Goal: Information Seeking & Learning: Check status

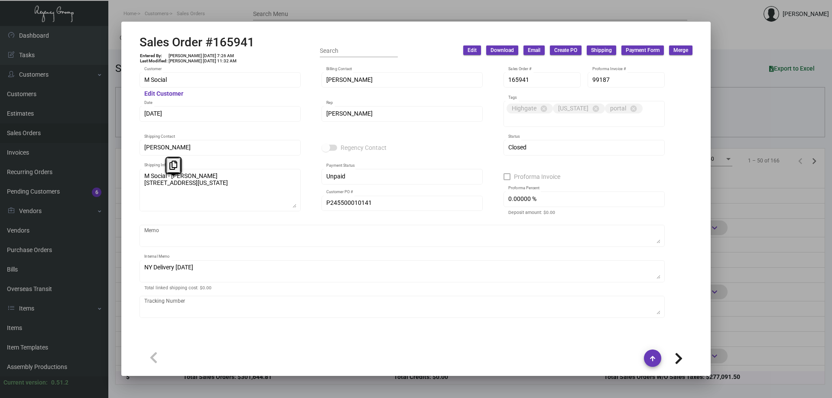
click at [38, 331] on div at bounding box center [416, 199] width 832 height 398
click at [38, 331] on link "Items" at bounding box center [54, 327] width 108 height 19
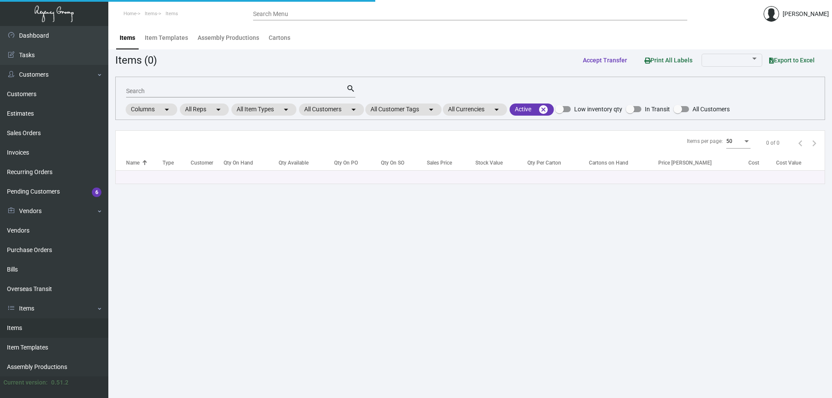
click at [38, 331] on link "Items" at bounding box center [54, 327] width 108 height 19
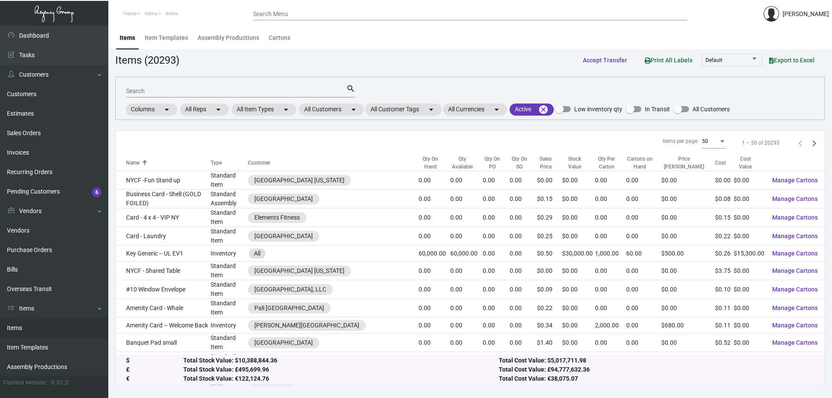
click at [189, 88] on input "Search" at bounding box center [236, 91] width 220 height 7
type input "DND CHICAGO ATHL"
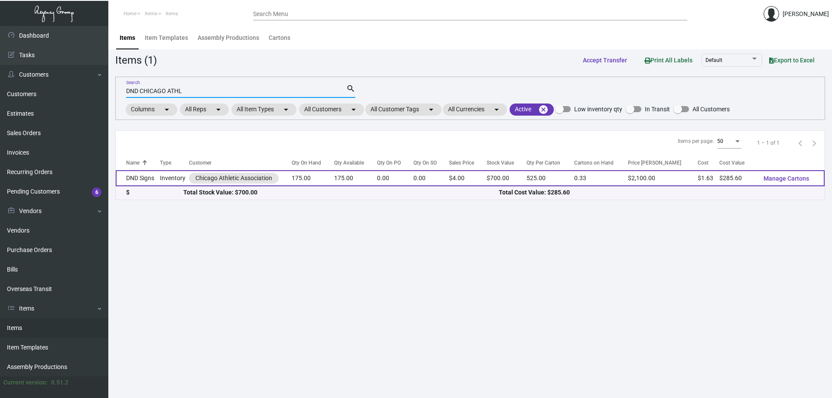
click at [334, 179] on td "175.00" at bounding box center [313, 178] width 42 height 16
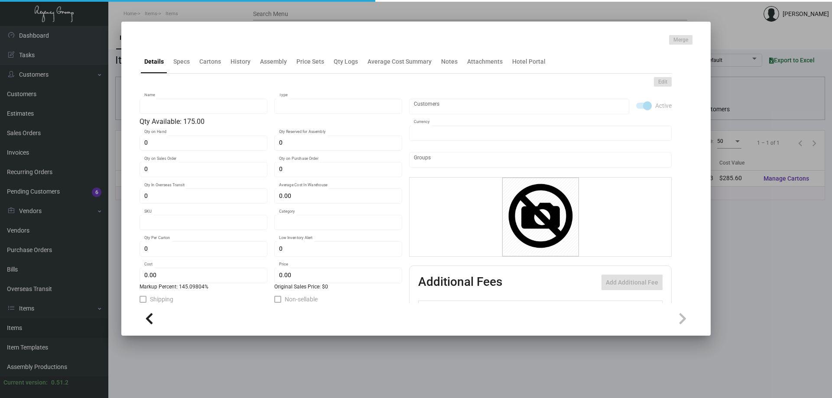
type input "DND Signs"
type input "Inventory"
type input "175"
type input "$ 4.896"
type input "835"
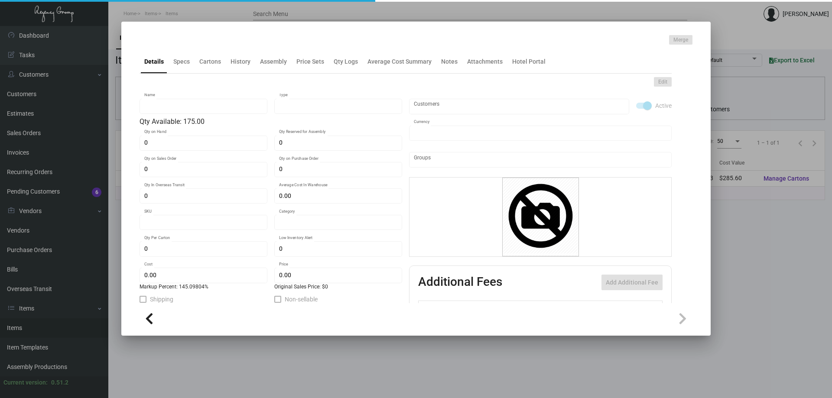
type input "Standard"
type input "525"
type input "100"
type input "$ 1.632"
type input "$ 4.00"
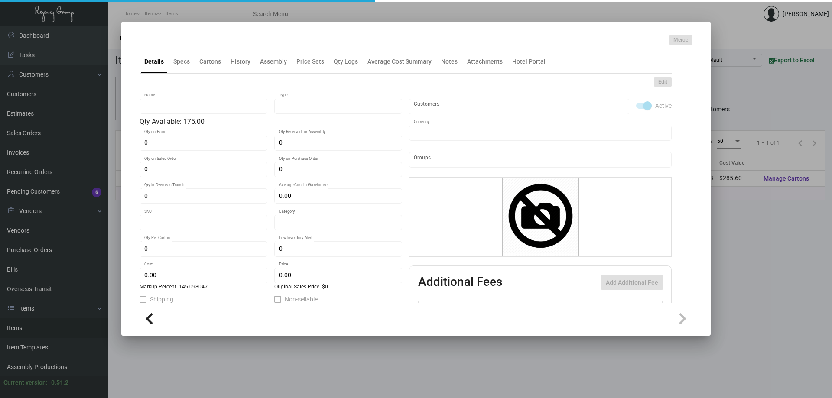
type textarea "DND Signs: size 6.5x3.25, #30 mill white laminated plastic, soft touch laminati…"
checkbox input "true"
type input "United States Dollar $"
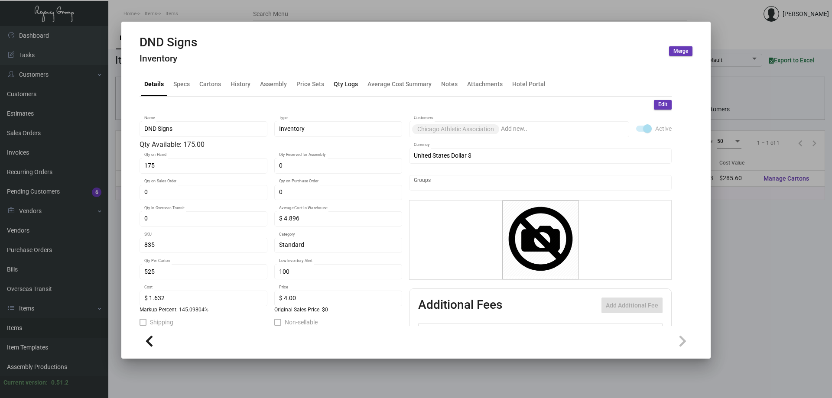
click at [349, 86] on div "Qty Logs" at bounding box center [346, 84] width 24 height 9
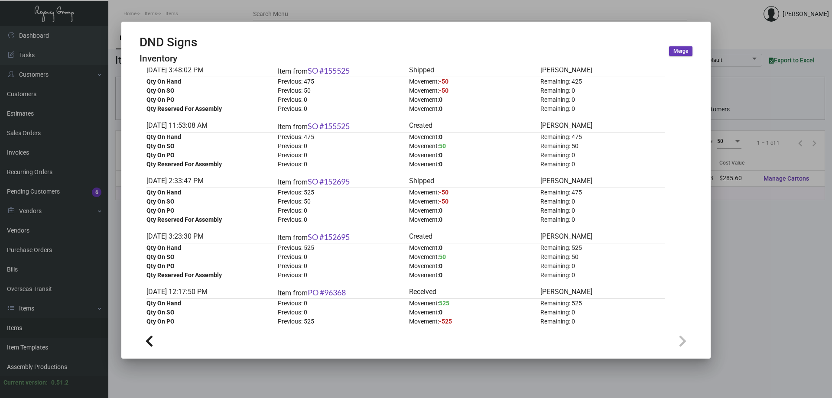
scroll to position [303, 0]
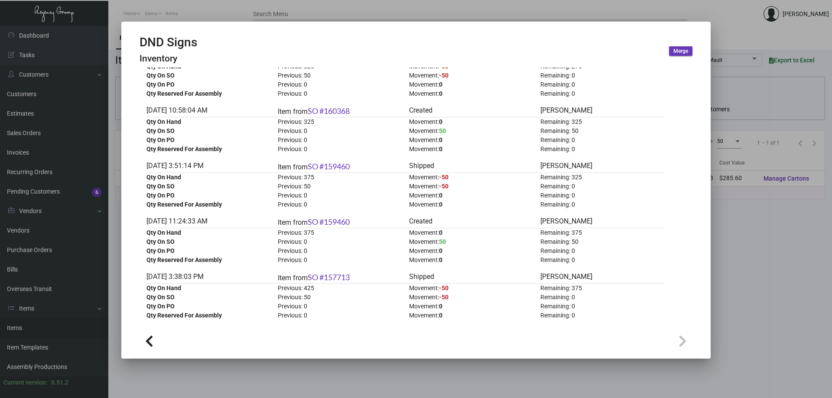
click at [239, 10] on div at bounding box center [416, 199] width 832 height 398
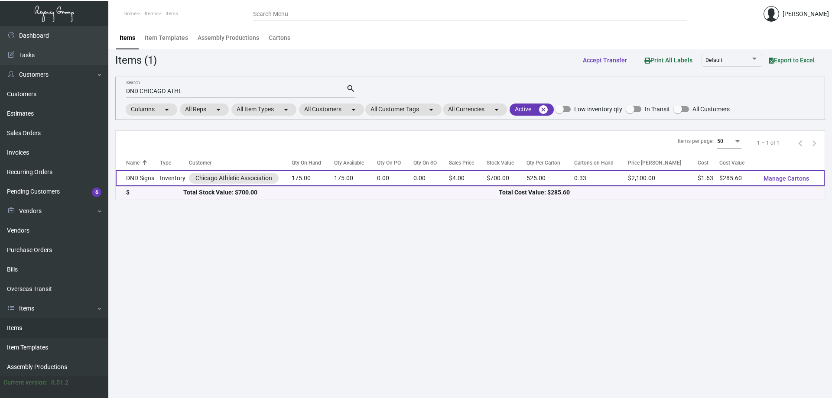
click at [300, 178] on td "175.00" at bounding box center [313, 178] width 42 height 16
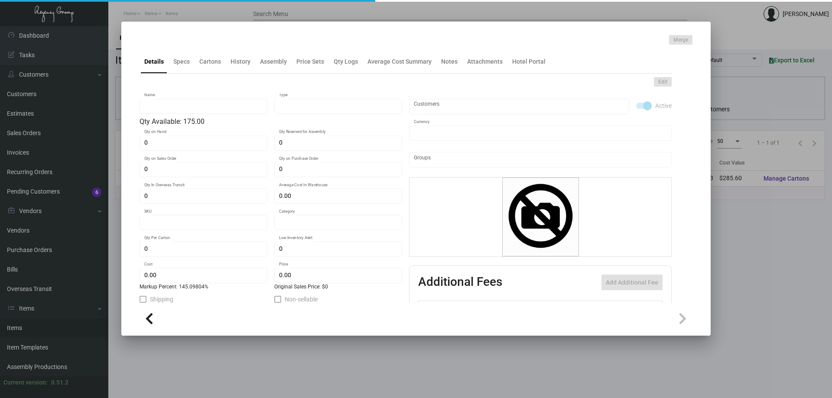
type input "DND Signs"
type input "Inventory"
type input "175"
type input "$ 4.896"
type input "835"
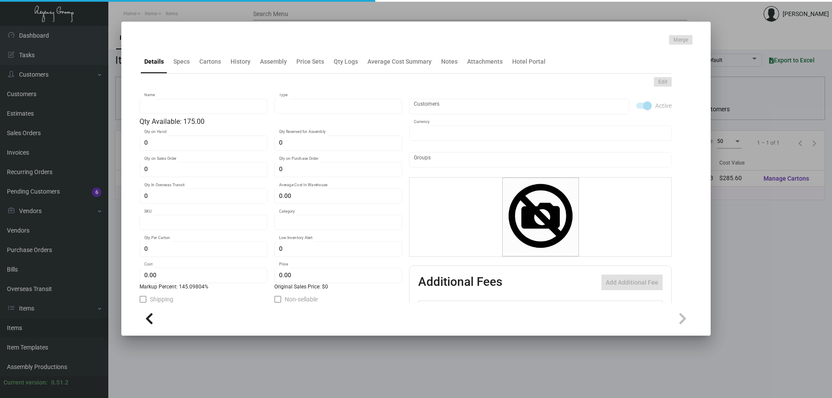
type input "Standard"
type input "525"
type input "100"
type input "$ 1.632"
type input "$ 4.00"
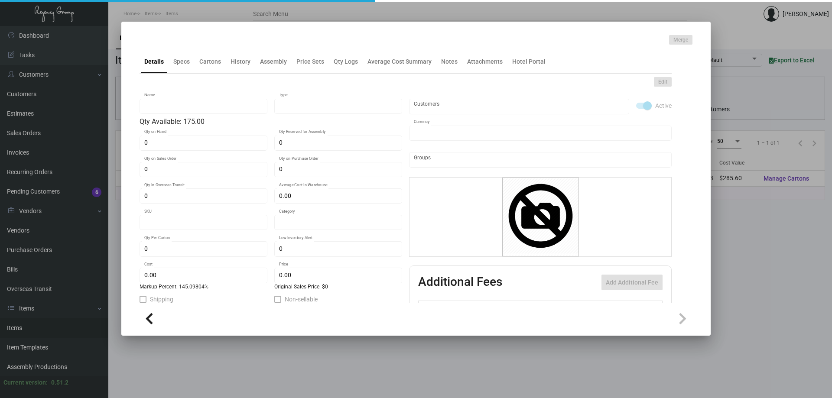
type textarea "DND Signs: size 6.5x3.25, #30 mill white laminated plastic, soft touch laminati…"
checkbox input "true"
type input "United States Dollar $"
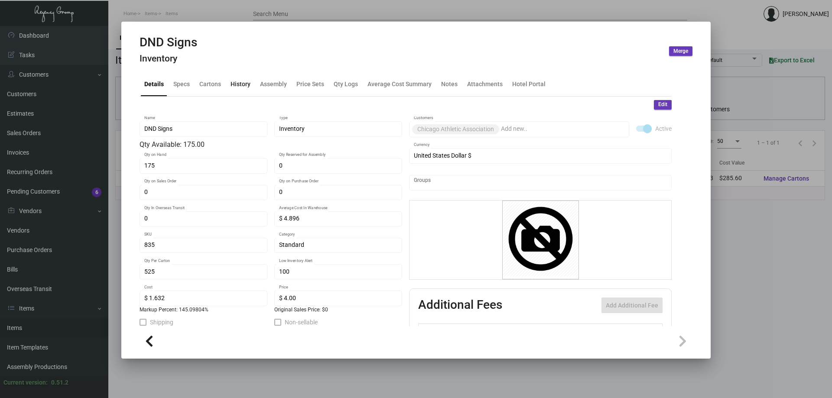
click at [241, 85] on div "History" at bounding box center [240, 84] width 20 height 9
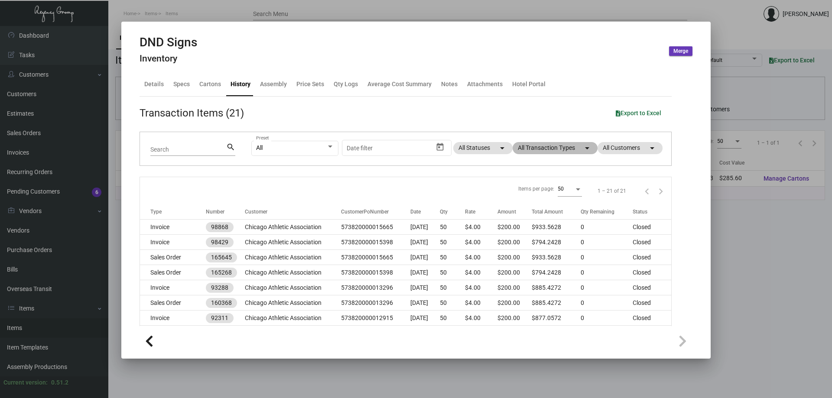
click at [543, 150] on mat-chip "All Transaction Types arrow_drop_down" at bounding box center [554, 148] width 85 height 12
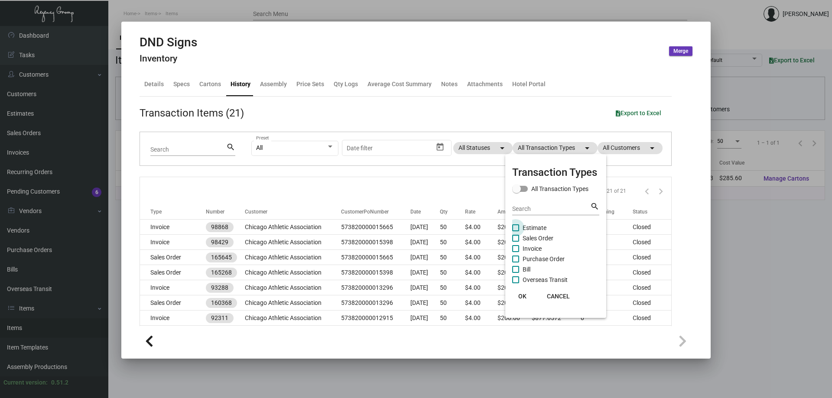
click at [540, 226] on span "Estimate" at bounding box center [534, 228] width 24 height 10
click at [516, 231] on input "Estimate" at bounding box center [515, 231] width 0 height 0
checkbox input "true"
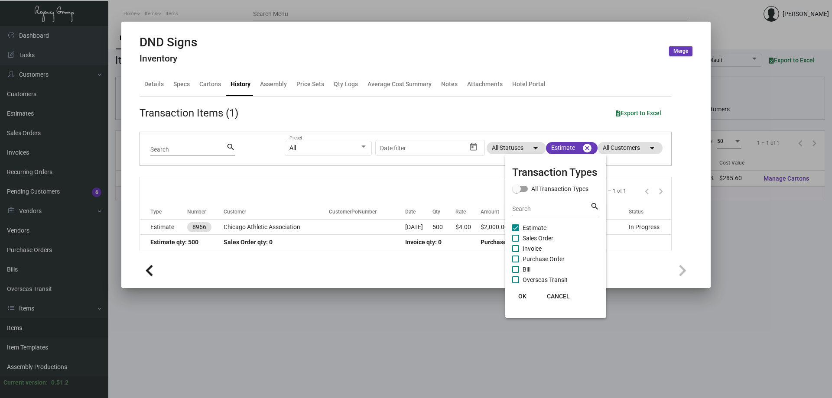
drag, startPoint x: 327, startPoint y: 270, endPoint x: 283, endPoint y: 275, distance: 44.0
click at [319, 272] on div at bounding box center [416, 199] width 832 height 398
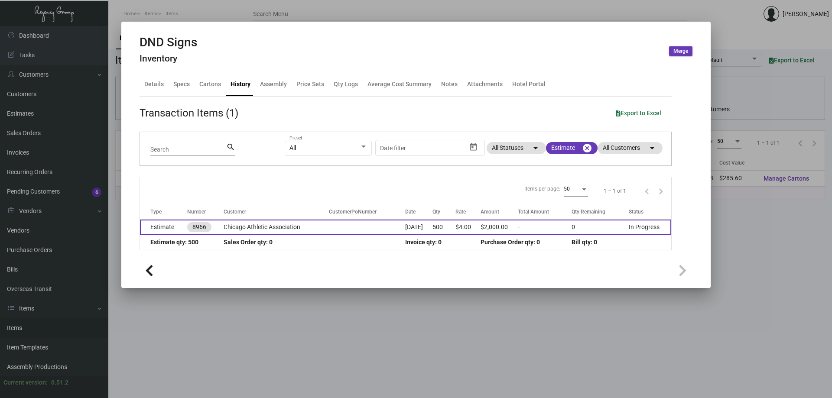
click at [172, 226] on td "Estimate" at bounding box center [163, 227] width 47 height 15
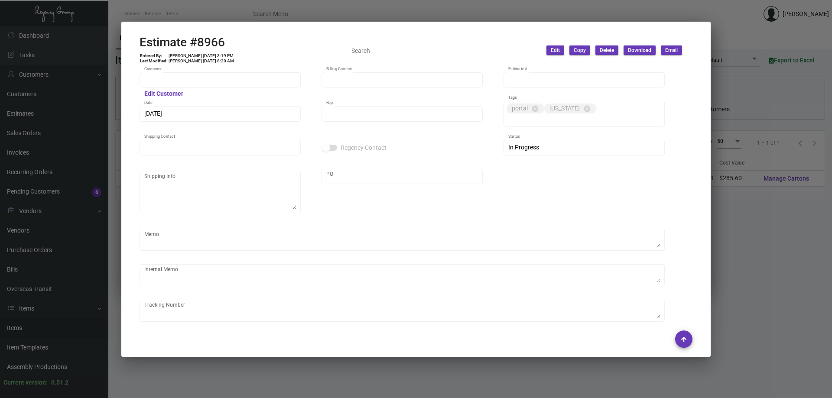
type input "Chicago Athletic Association"
type input "[PERSON_NAME]"
type input "8966"
type input "[DATE]"
type input "[PERSON_NAME]"
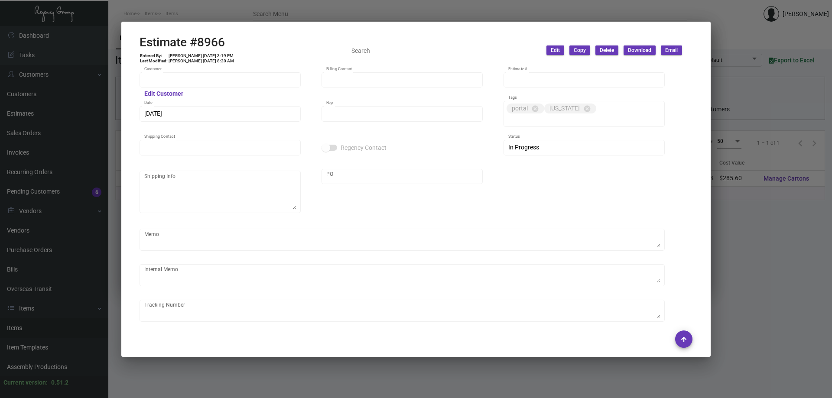
type input "Attn: [PERSON_NAME]"
type input "United States Dollar $"
type input "$ 0.00"
click at [245, 19] on div at bounding box center [416, 199] width 832 height 398
